Goal: Information Seeking & Learning: Learn about a topic

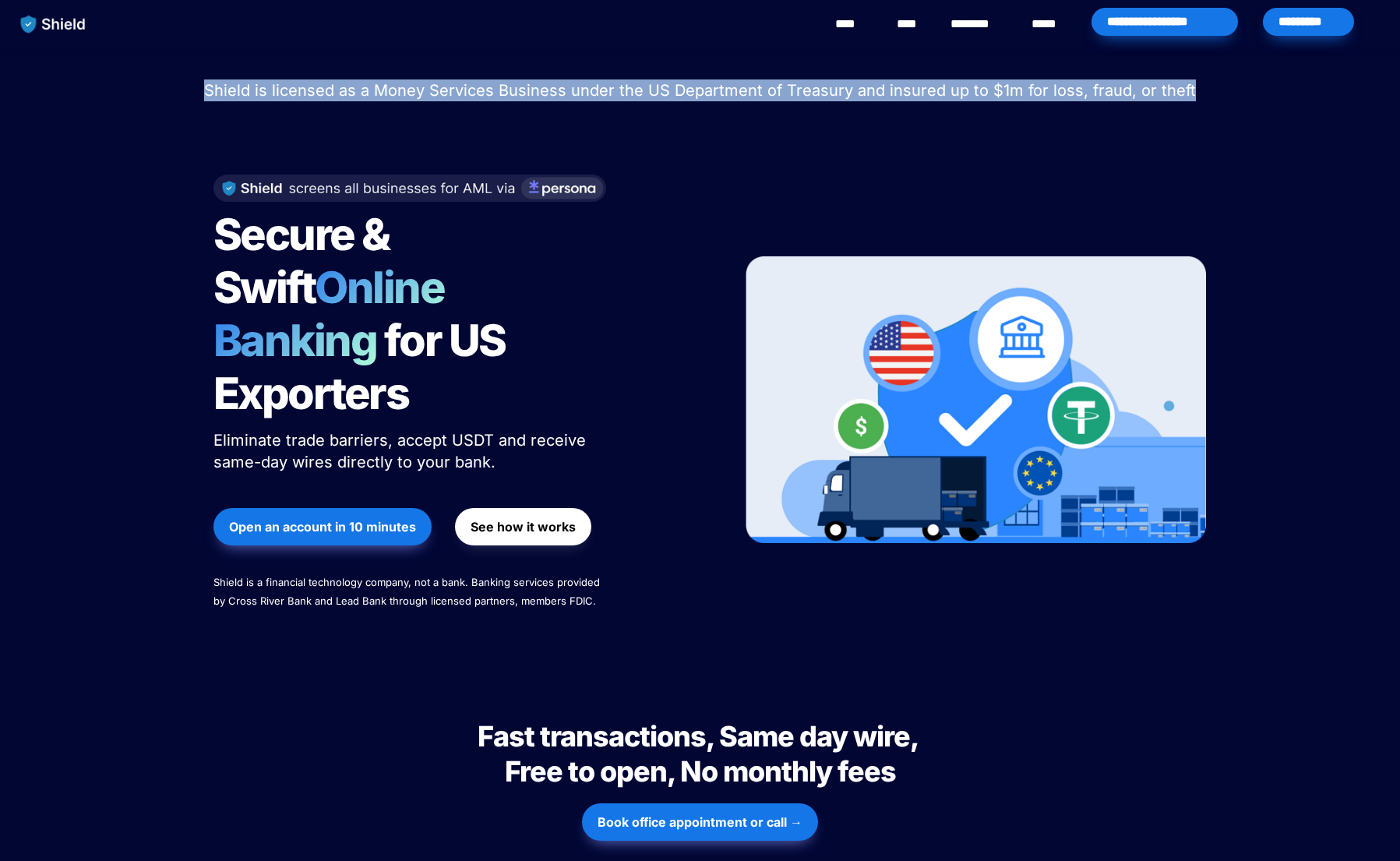
drag, startPoint x: 192, startPoint y: 89, endPoint x: 1097, endPoint y: 108, distance: 905.2
click at [1186, 106] on div "Shield raised $2.1M in an oversubscribed pre-seed round! Read here to learn mor…" at bounding box center [700, 359] width 1400 height 626
click at [879, 95] on span "Shield is licensed as a Money Services Business under the US Department of Trea…" at bounding box center [700, 90] width 992 height 18
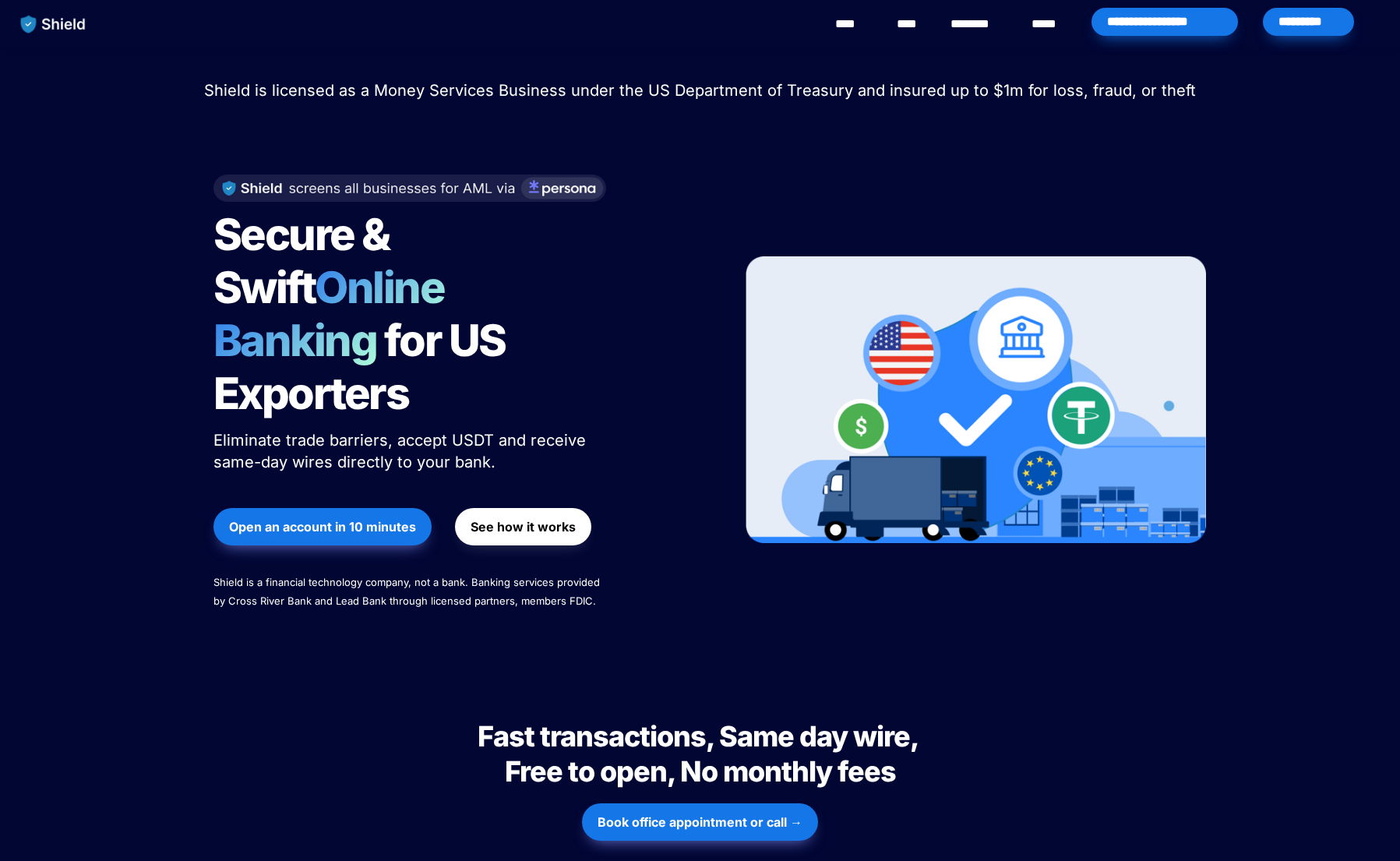
click at [984, 16] on link "********" at bounding box center [978, 23] width 55 height 18
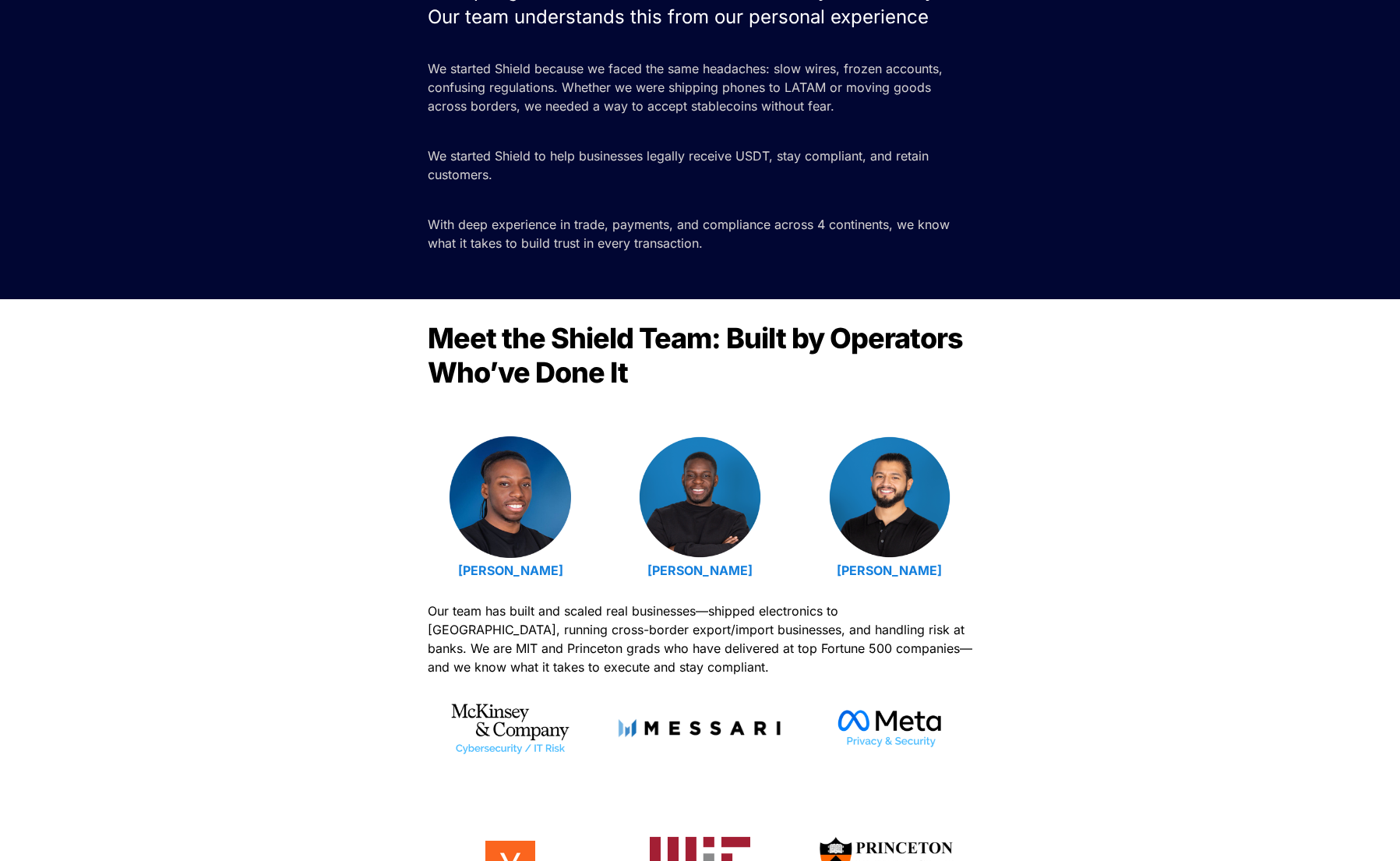
scroll to position [99, 0]
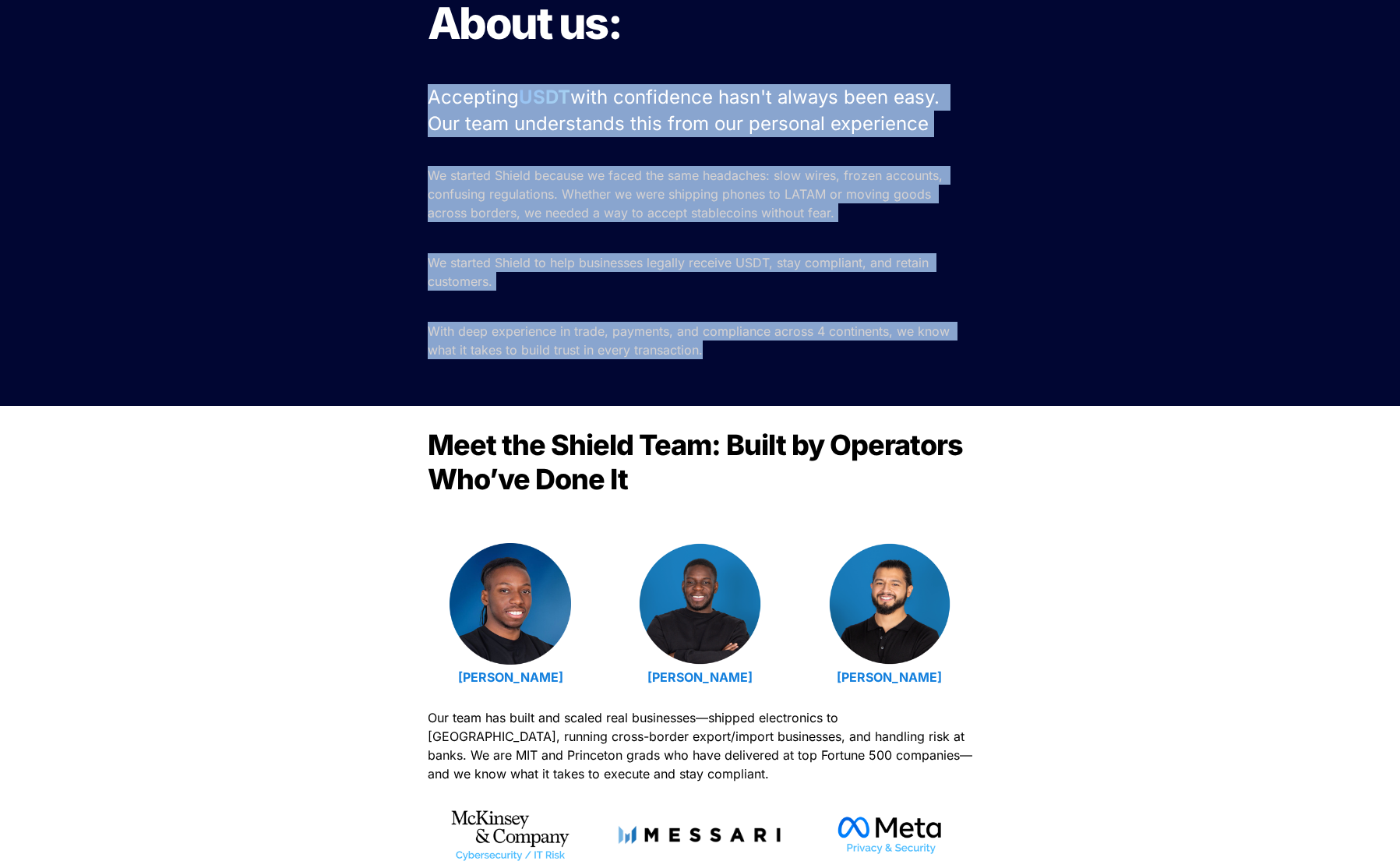
drag, startPoint x: 537, startPoint y: 97, endPoint x: 734, endPoint y: 351, distance: 321.4
click at [736, 350] on div "About us: Accepting USDT with confidence hasn't always been easy. Our team unde…" at bounding box center [700, 177] width 1400 height 458
copy div "Accepting USDT with confidence hasn't always been easy. Our team understands th…"
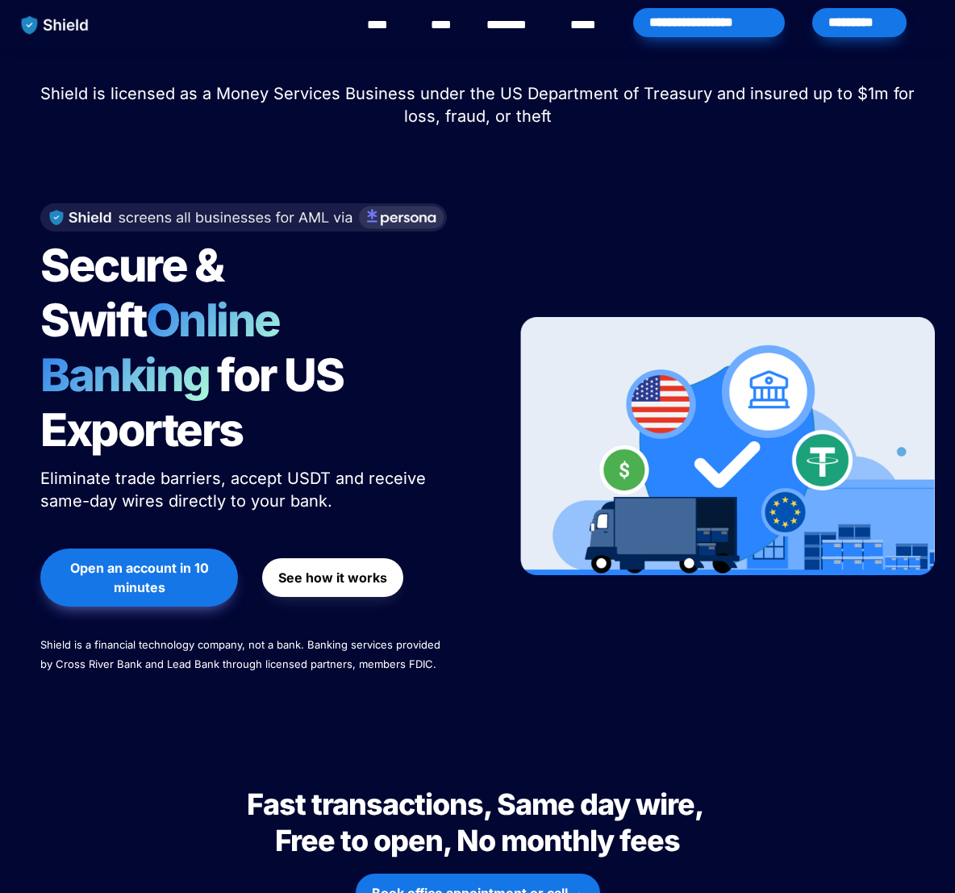
click at [502, 29] on link "********" at bounding box center [514, 24] width 57 height 19
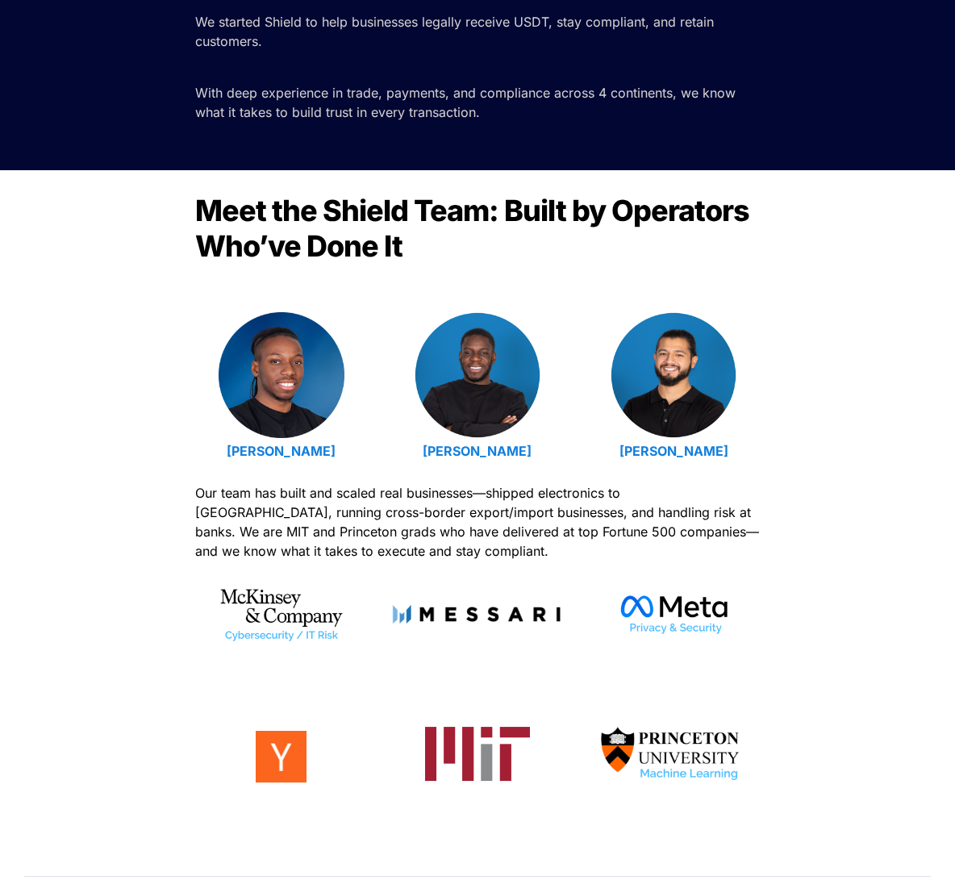
scroll to position [356, 0]
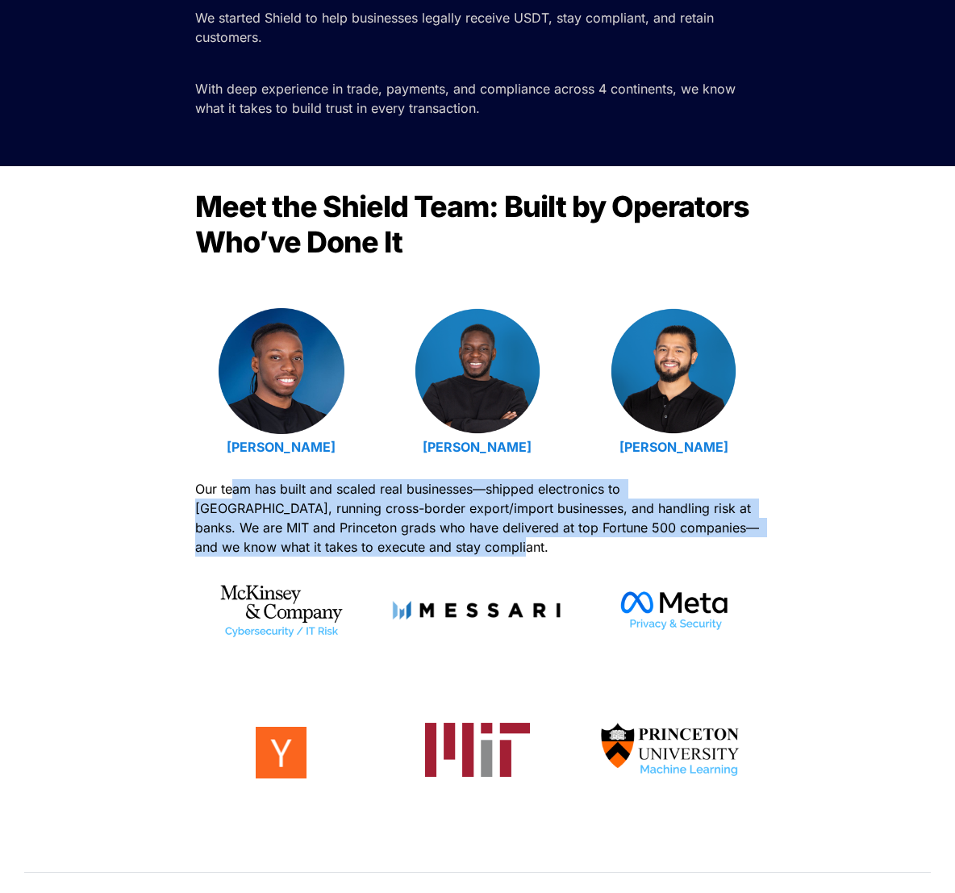
drag, startPoint x: 231, startPoint y: 489, endPoint x: 468, endPoint y: 537, distance: 242.0
click at [468, 539] on p "Our team has built and scaled real businesses—shipped electronics to [GEOGRAPHI…" at bounding box center [477, 518] width 564 height 84
copy span "am has built and scaled real businesses—shipped electronics to [GEOGRAPHIC_DATA…"
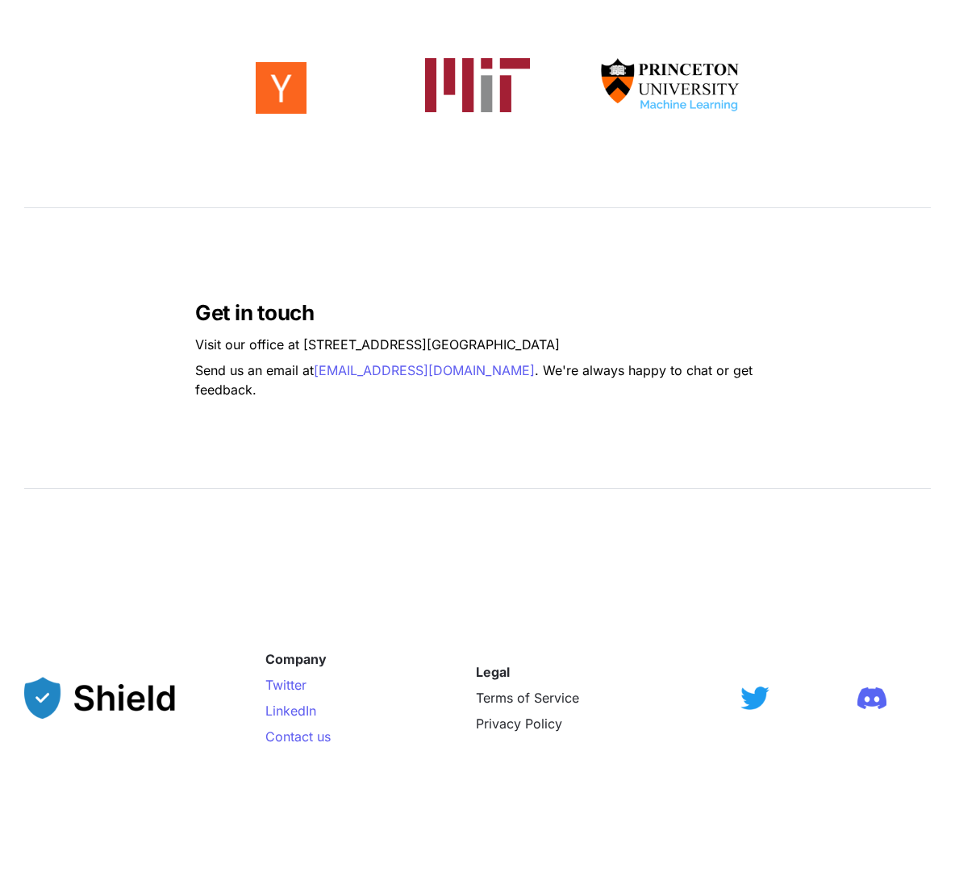
scroll to position [0, 0]
